Goal: Task Accomplishment & Management: Manage account settings

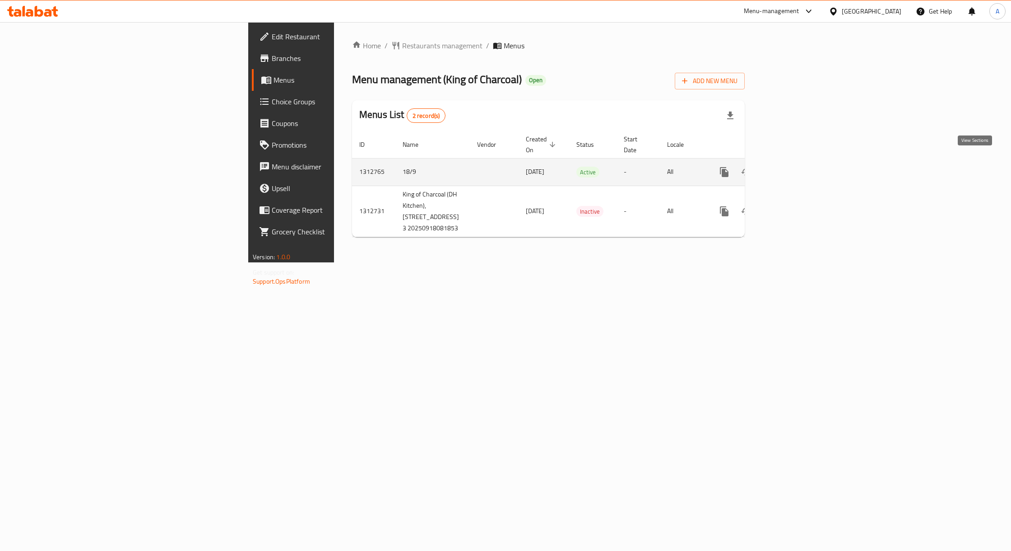
click at [800, 161] on link "enhanced table" at bounding box center [790, 172] width 22 height 22
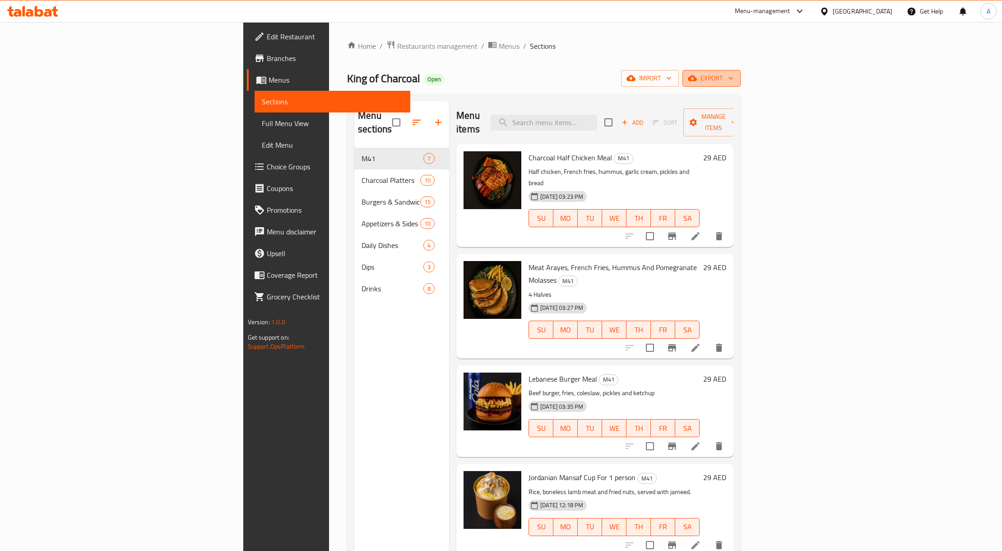
click at [741, 85] on button "export" at bounding box center [712, 78] width 58 height 17
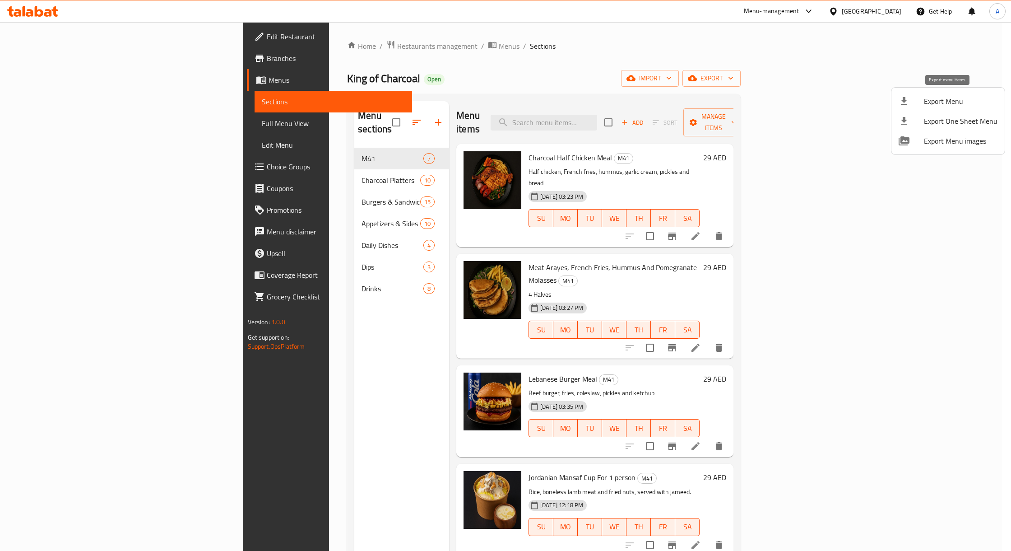
click at [956, 102] on span "Export Menu" at bounding box center [961, 101] width 74 height 11
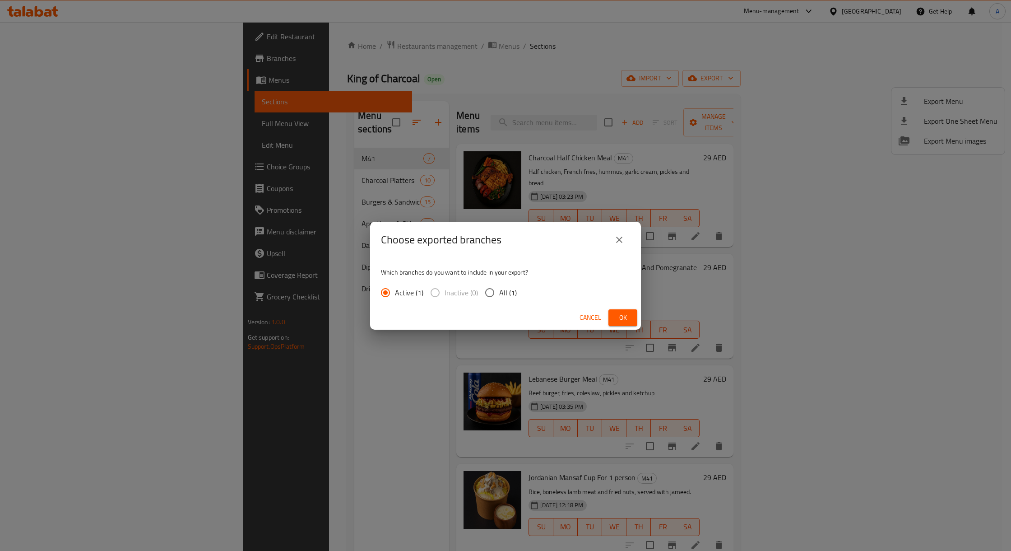
click at [508, 298] on span "All (1)" at bounding box center [508, 292] width 18 height 11
click at [499, 298] on input "All (1)" at bounding box center [489, 292] width 19 height 19
radio input "true"
click at [611, 315] on button "Ok" at bounding box center [623, 317] width 29 height 17
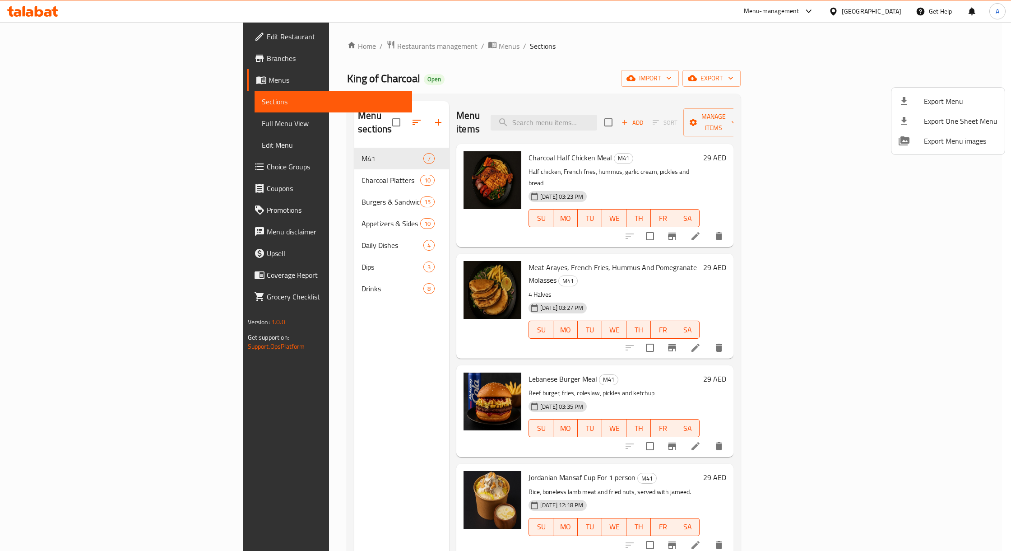
click at [72, 50] on div at bounding box center [505, 275] width 1011 height 551
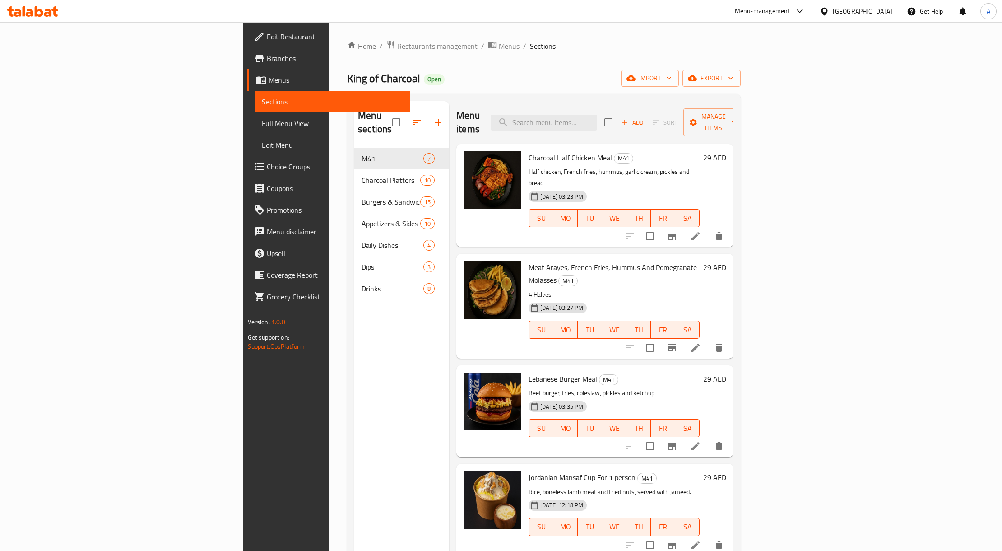
click at [247, 50] on link "Branches" at bounding box center [329, 58] width 164 height 22
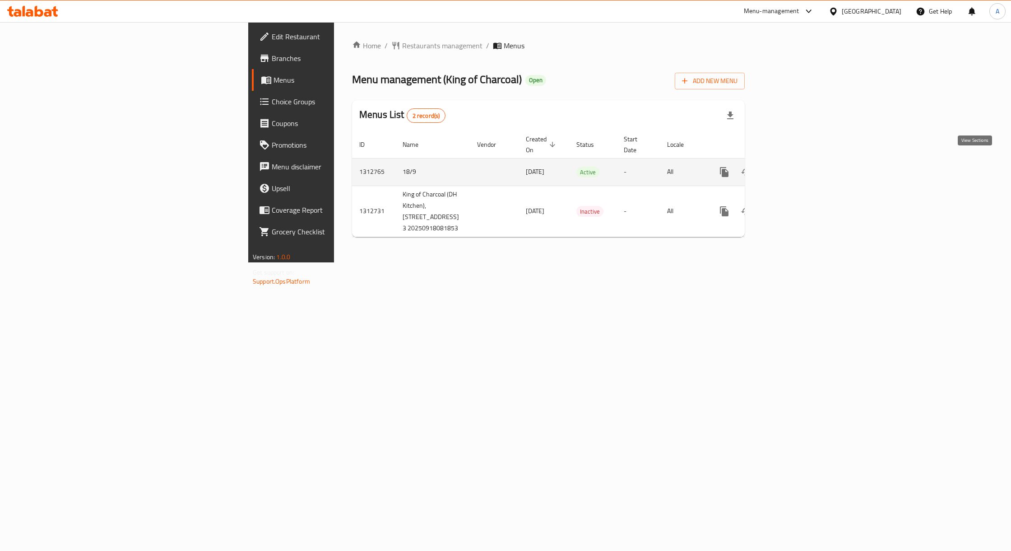
click at [800, 170] on link "enhanced table" at bounding box center [790, 172] width 22 height 22
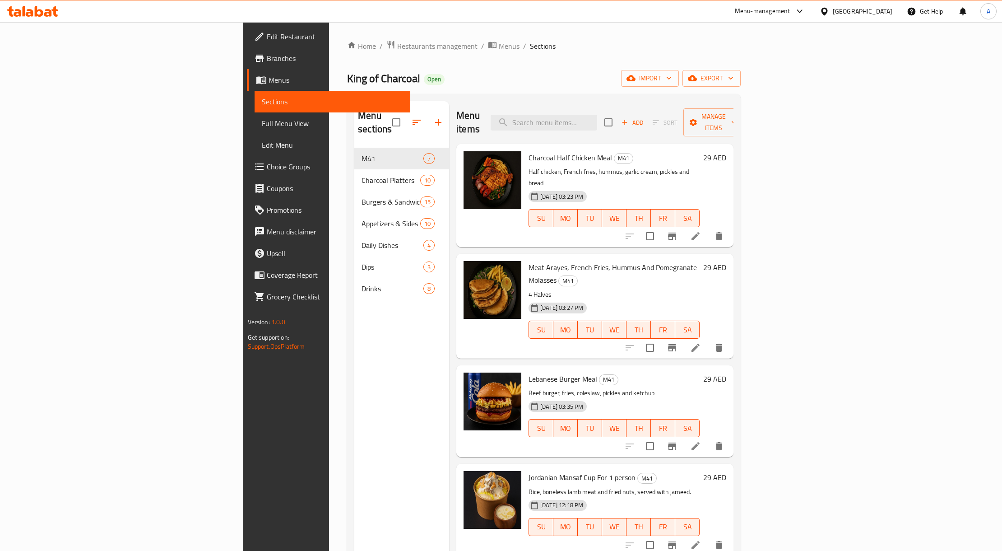
click at [531, 151] on span "Charcoal Half Chicken Meal" at bounding box center [571, 158] width 84 height 14
copy h6 "Charcoal Half Chicken Meal"
click at [730, 225] on div at bounding box center [674, 236] width 111 height 22
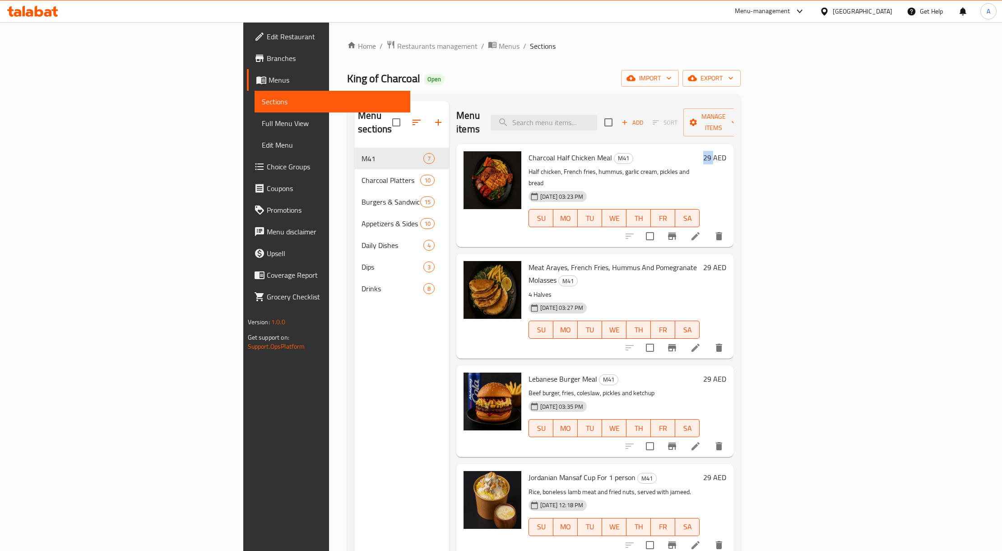
click at [730, 225] on div at bounding box center [674, 236] width 111 height 22
click at [701, 231] on icon at bounding box center [695, 236] width 11 height 11
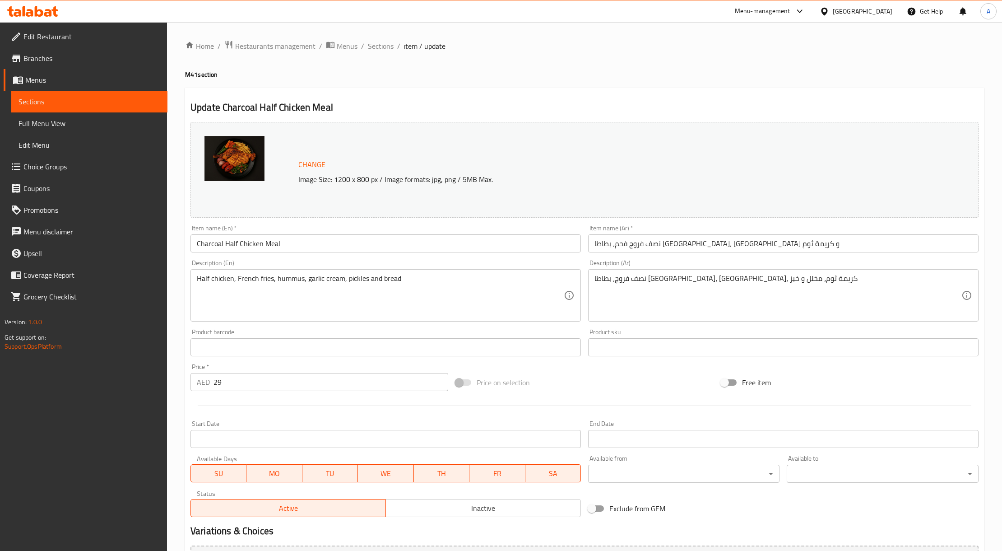
click at [64, 123] on span "Full Menu View" at bounding box center [90, 123] width 142 height 11
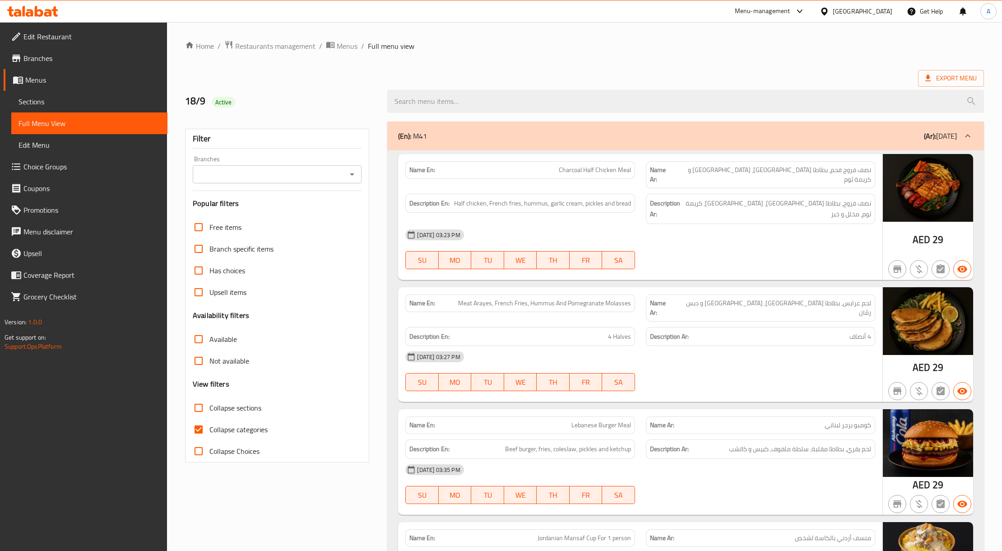
click at [349, 177] on icon "Open" at bounding box center [352, 174] width 11 height 11
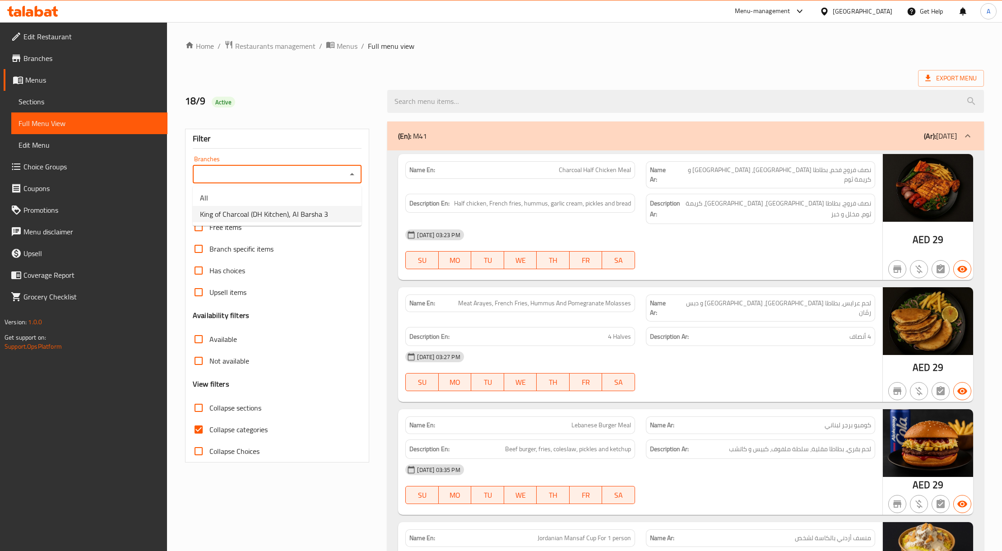
click at [312, 210] on span "King of Charcoal (DH Kitchen), Al Barsha 3" at bounding box center [264, 214] width 128 height 11
type input "King of Charcoal (DH Kitchen), Al Barsha 3"
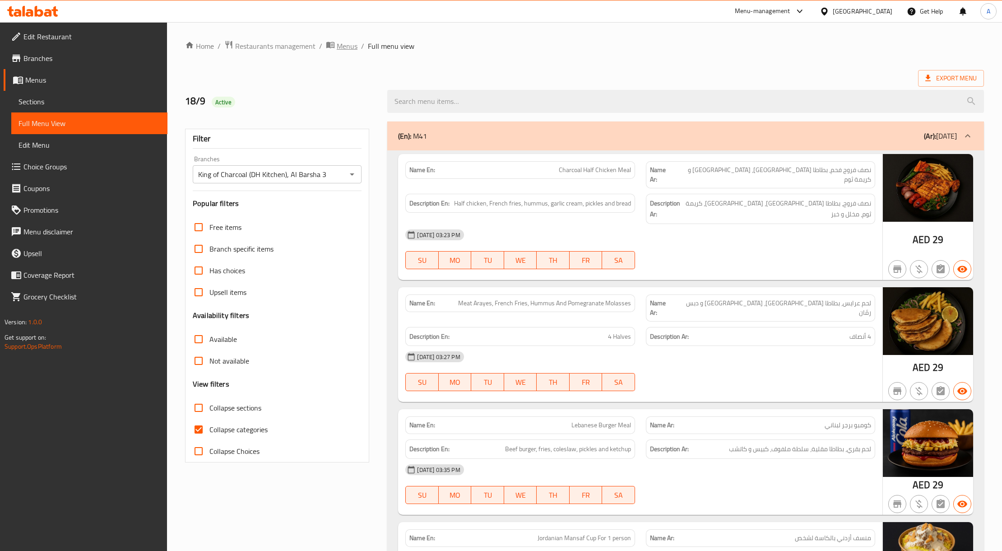
click at [346, 41] on span "Menus" at bounding box center [347, 46] width 21 height 11
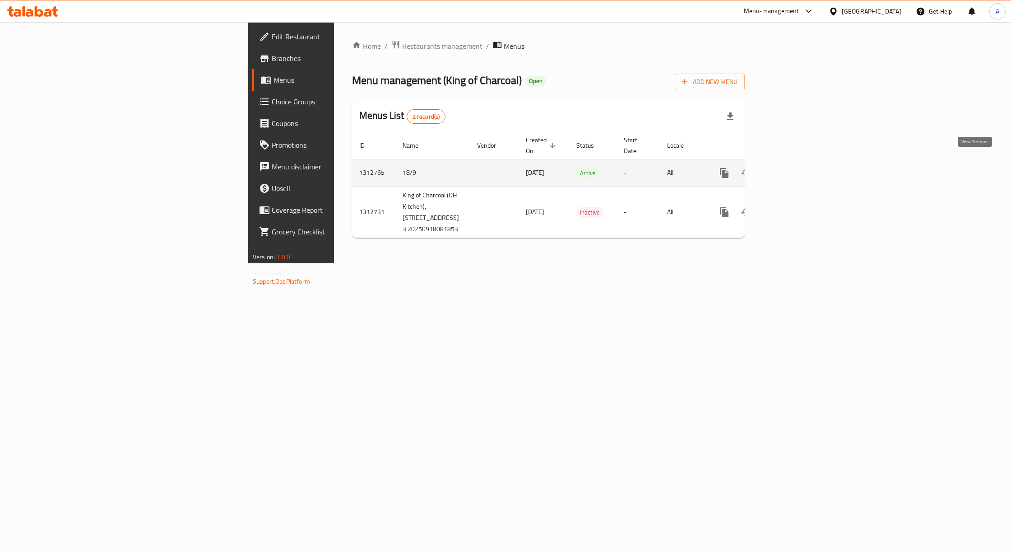
click at [795, 168] on icon "enhanced table" at bounding box center [789, 172] width 11 height 11
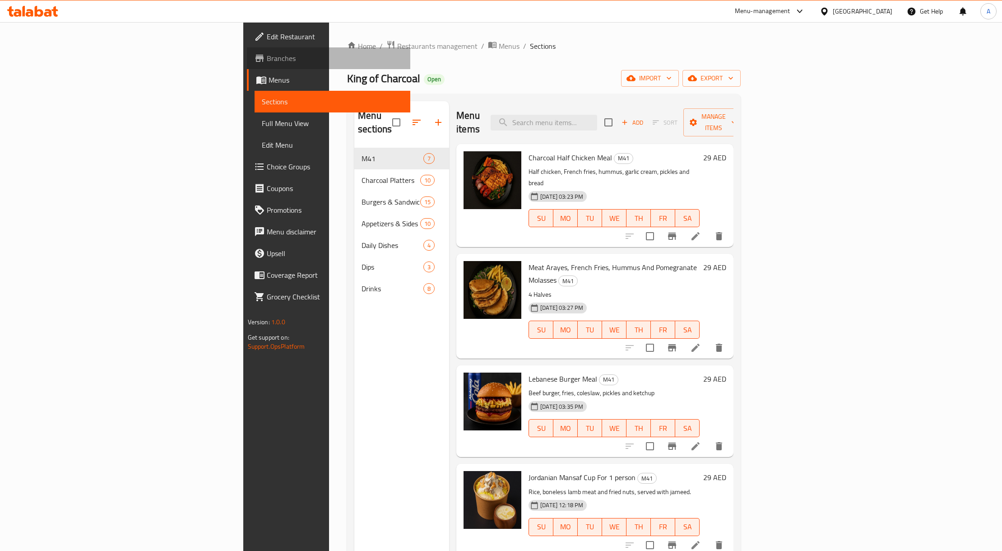
click at [267, 64] on span "Branches" at bounding box center [335, 58] width 137 height 11
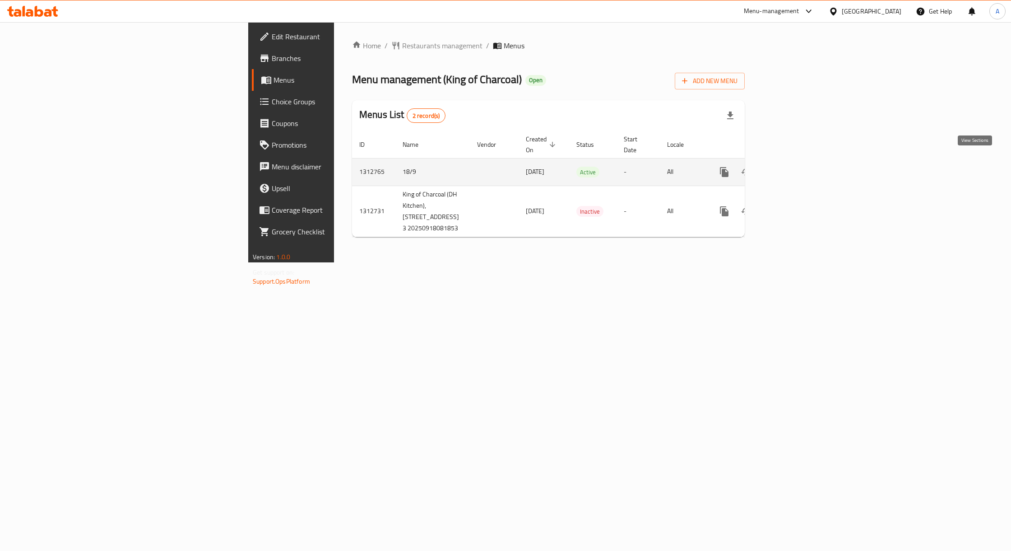
click at [800, 162] on link "enhanced table" at bounding box center [790, 172] width 22 height 22
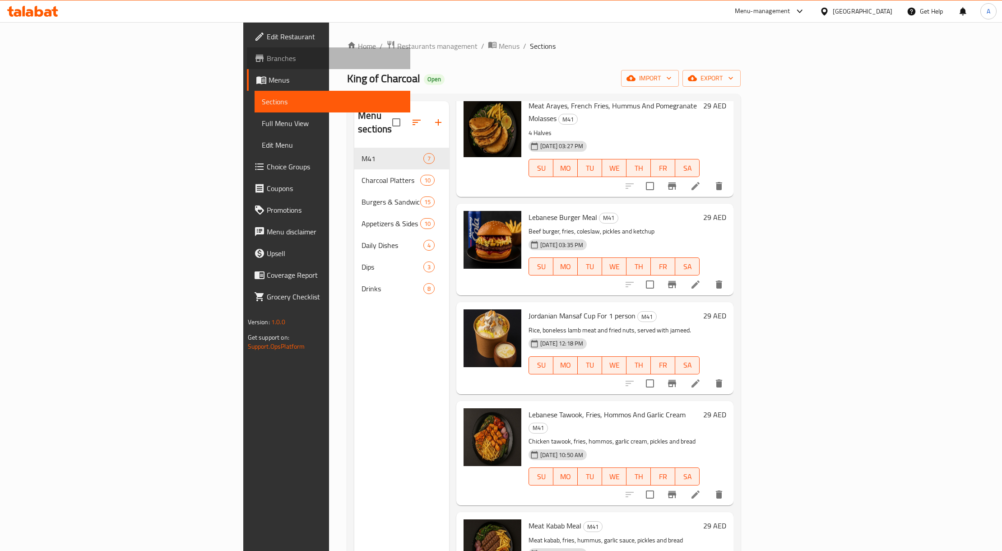
click at [267, 60] on span "Branches" at bounding box center [335, 58] width 137 height 11
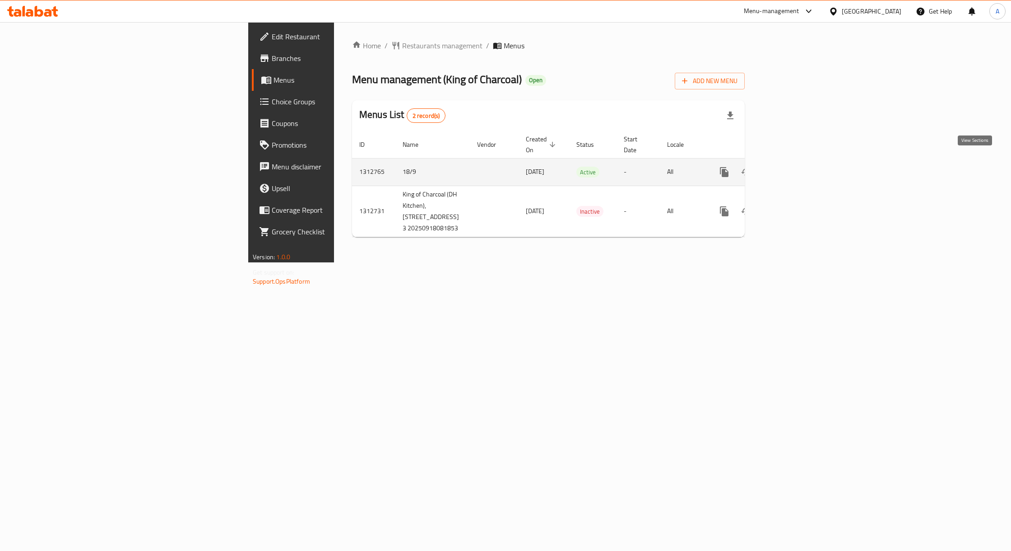
click at [800, 161] on link "enhanced table" at bounding box center [790, 172] width 22 height 22
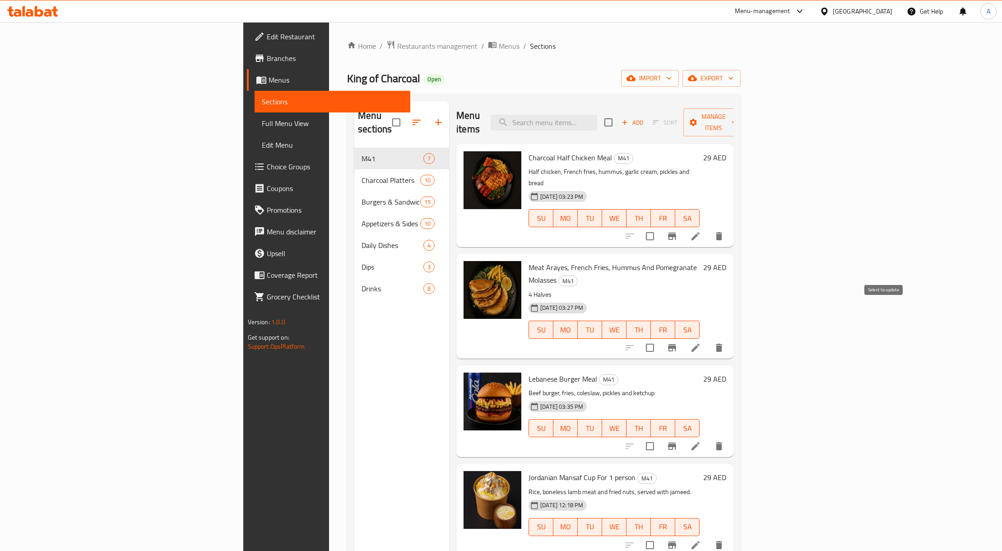
click at [660, 338] on input "checkbox" at bounding box center [650, 347] width 19 height 19
checkbox input "true"
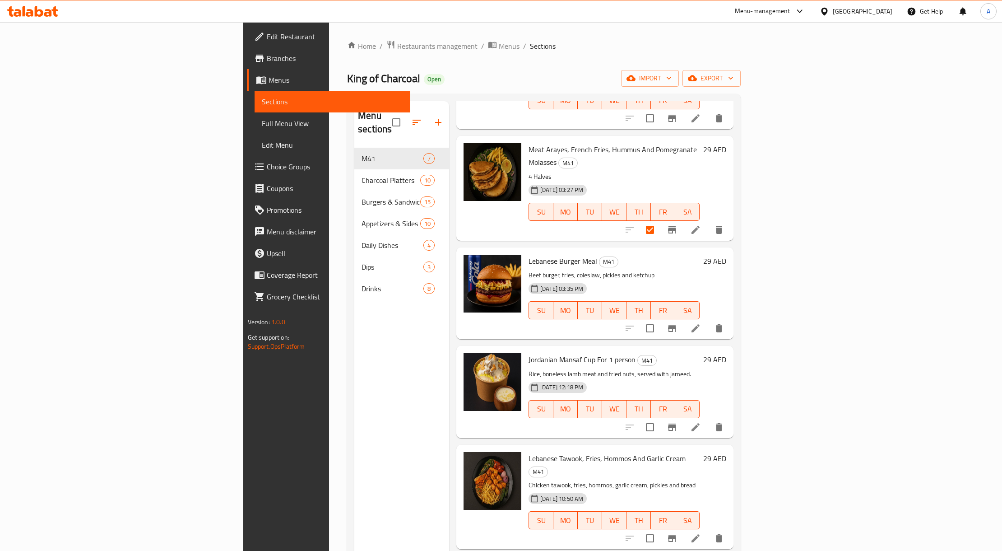
scroll to position [162, 0]
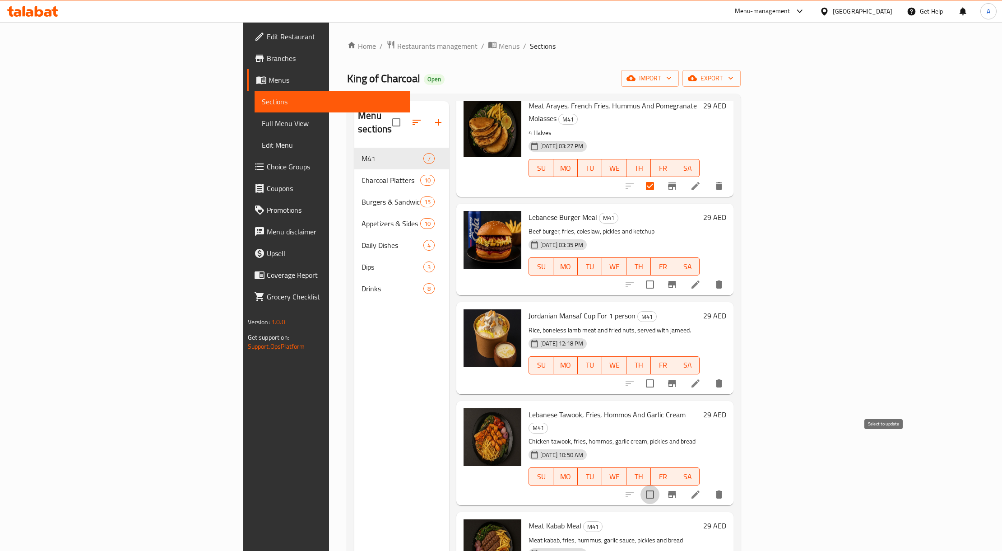
click at [660, 485] on input "checkbox" at bounding box center [650, 494] width 19 height 19
checkbox input "true"
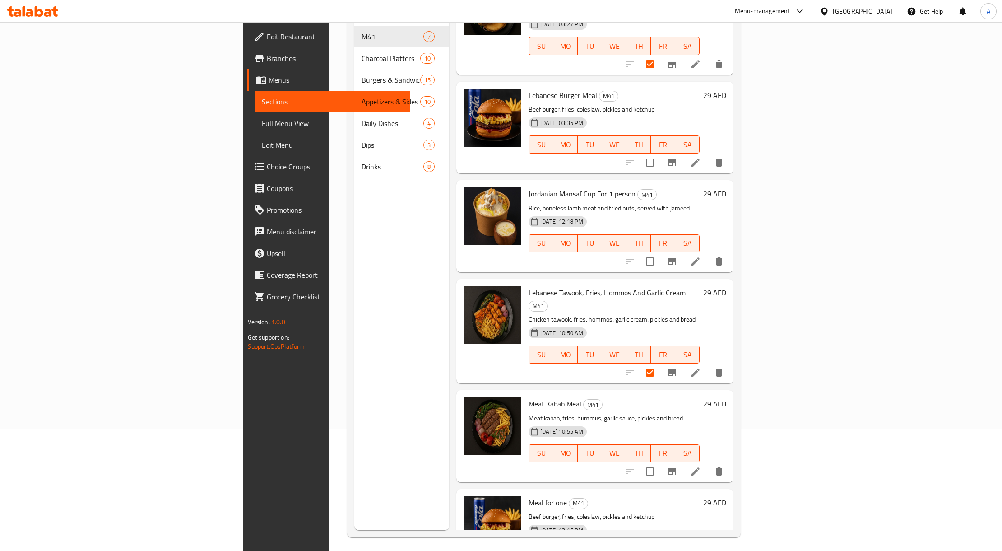
scroll to position [127, 0]
